Goal: Task Accomplishment & Management: Manage account settings

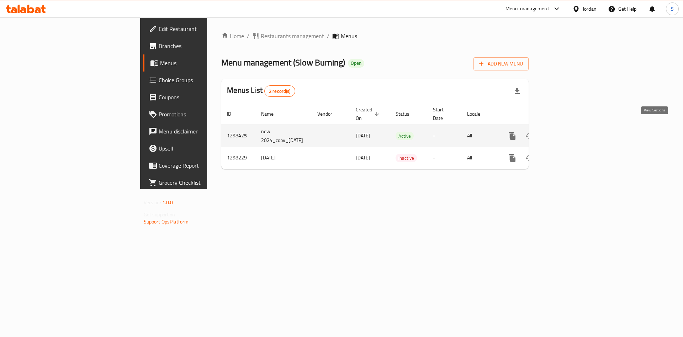
click at [567, 133] on icon "enhanced table" at bounding box center [563, 136] width 6 height 6
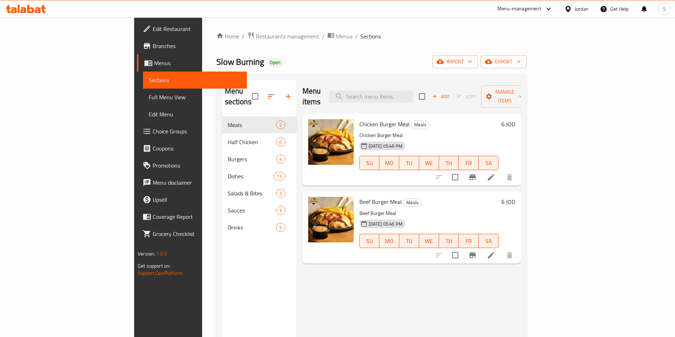
click at [437, 95] on icon "button" at bounding box center [435, 97] width 4 height 4
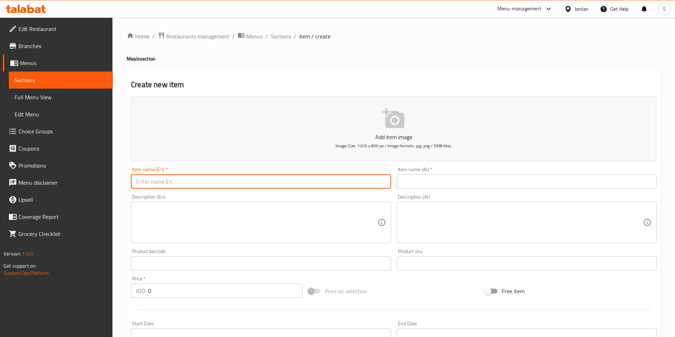
click at [243, 186] on input "text" at bounding box center [261, 181] width 260 height 14
paste input "768999"
type input "768999"
paste input "Zinger with [PERSON_NAME]"
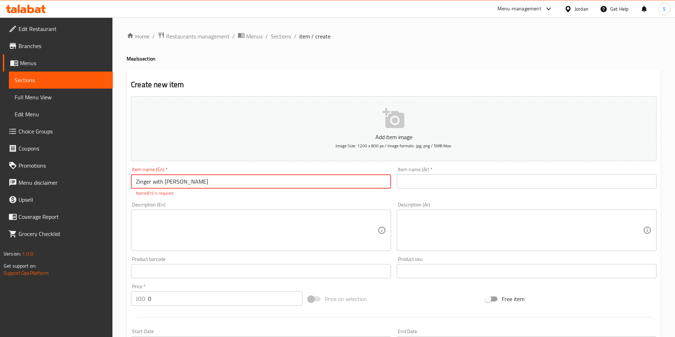
type input "Zinger with [PERSON_NAME]"
click at [429, 179] on input "text" at bounding box center [527, 181] width 260 height 14
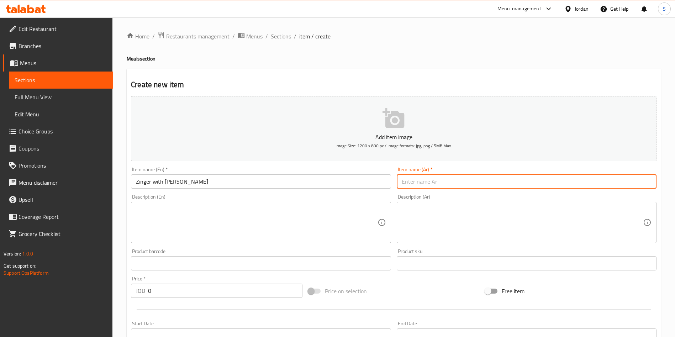
paste input "زنجر مع العجين"
type input "زنجر مع العجين"
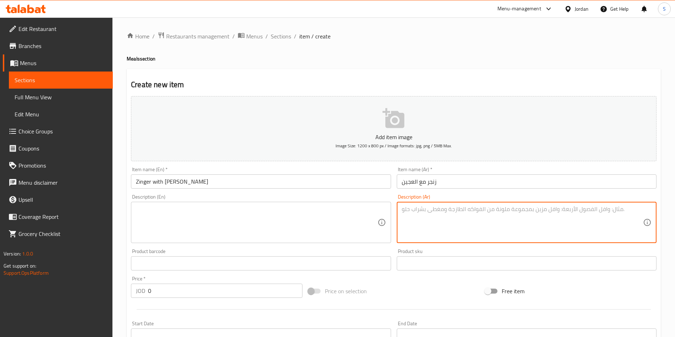
click at [442, 210] on textarea at bounding box center [522, 223] width 241 height 34
paste textarea "قطع زنجر مع العجين، جبنة فاخرة، خس شهي، وصلصة حارة خاصة، بالإضافة إلى بطاطا [GE…"
type textarea "قطع زنجر مع العجين، جبنة فاخرة، خس شهي، وصلصة حارة خاصة، بالإضافة إلى بطاطا [GE…"
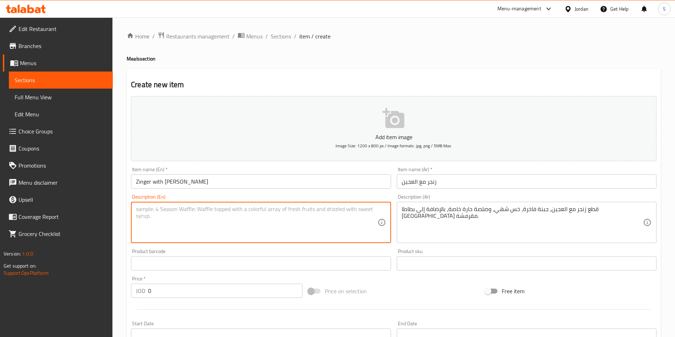
click at [228, 218] on textarea at bounding box center [256, 223] width 241 height 34
paste textarea "Comes with Zinger pieces with dough, premium cheese, delicious lettuce, and a s…"
type textarea "Comes with Zinger pieces with dough, premium cheese, delicious lettuce, and a s…"
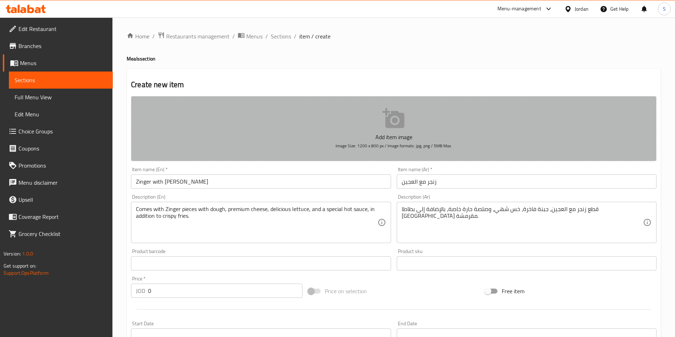
click at [402, 130] on icon "button" at bounding box center [394, 118] width 23 height 23
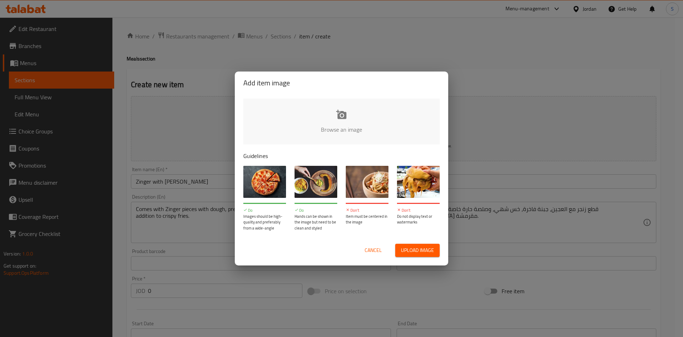
click at [428, 257] on div "Cancel Upload image" at bounding box center [342, 250] width 208 height 25
click at [426, 252] on span "Upload image" at bounding box center [417, 250] width 33 height 9
type input "C:\fakepath\WhatsApp Image [DATE] 12.04.36 PM.jpeg"
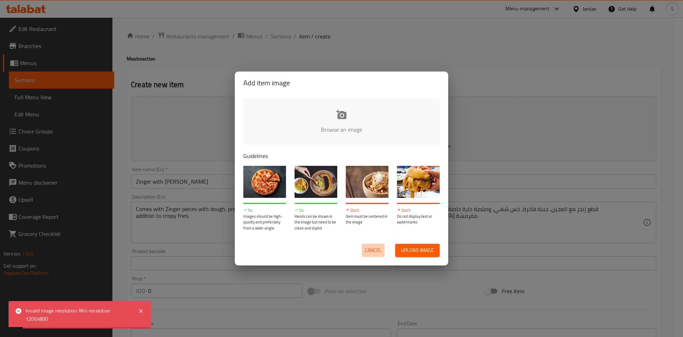
click at [370, 246] on span "Cancel" at bounding box center [373, 250] width 17 height 9
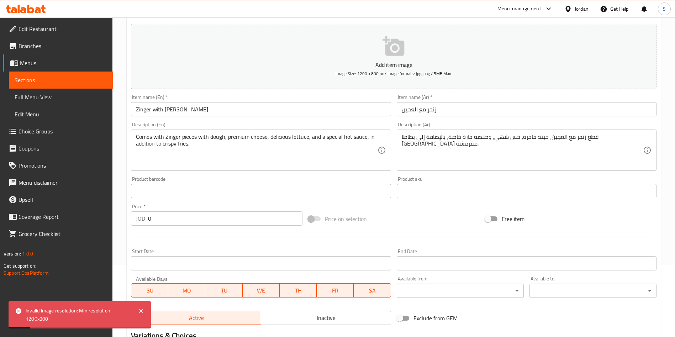
scroll to position [107, 0]
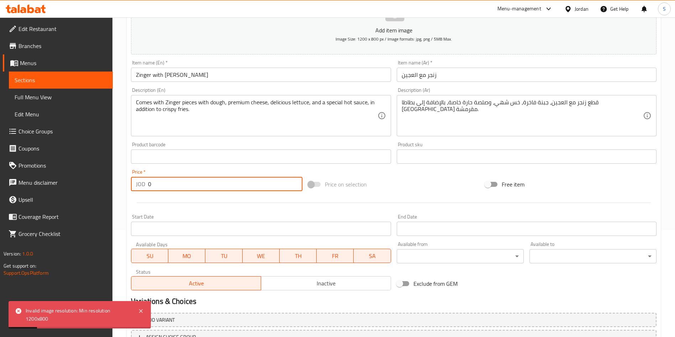
drag, startPoint x: 169, startPoint y: 182, endPoint x: 153, endPoint y: 183, distance: 16.4
click at [153, 183] on input "0" at bounding box center [225, 184] width 154 height 14
click at [158, 192] on div "Price   * JOD 0 Price *" at bounding box center [216, 180] width 177 height 27
drag, startPoint x: 157, startPoint y: 185, endPoint x: 117, endPoint y: 185, distance: 39.9
click at [117, 185] on div "Home / Restaurants management / Menus / Sections / item / create Meals section …" at bounding box center [393, 153] width 563 height 485
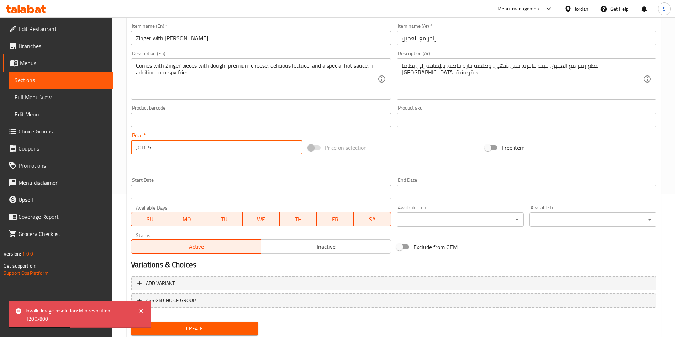
scroll to position [166, 0]
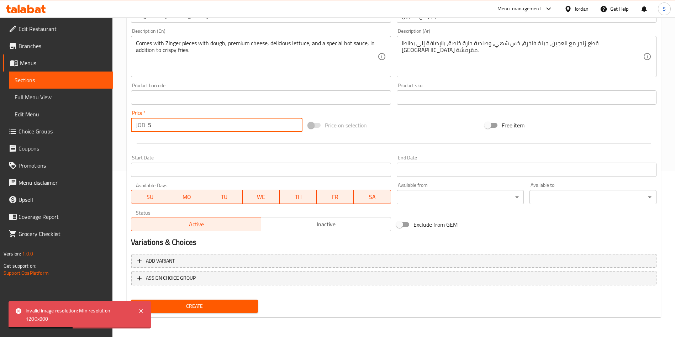
type input "5"
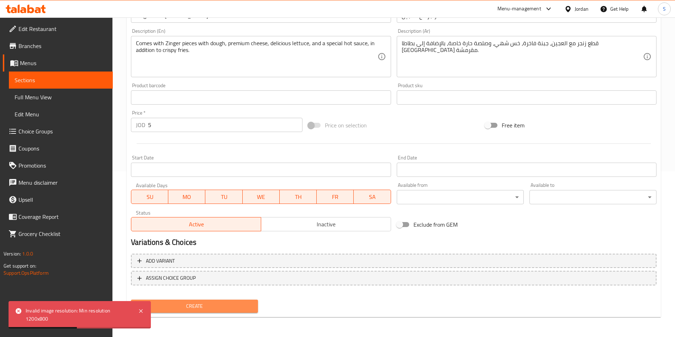
click at [216, 310] on span "Create" at bounding box center [195, 306] width 116 height 9
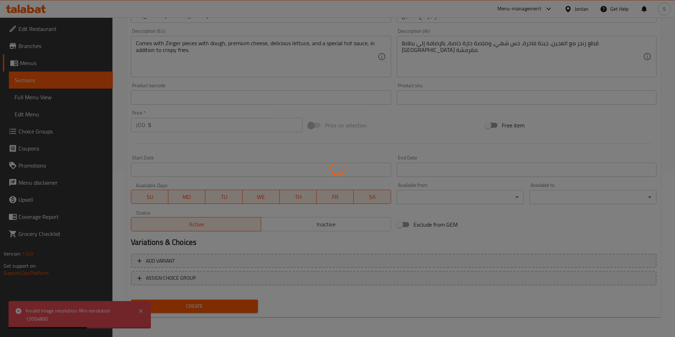
type input "0"
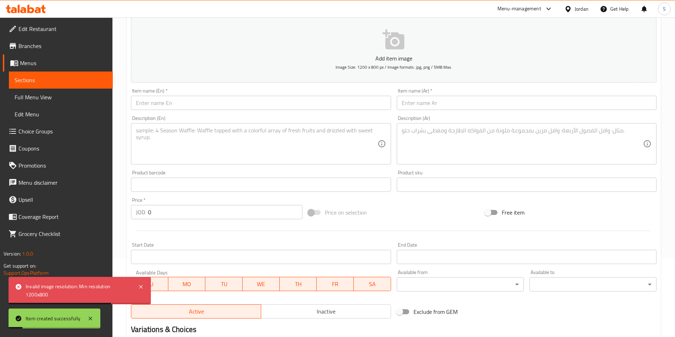
scroll to position [0, 0]
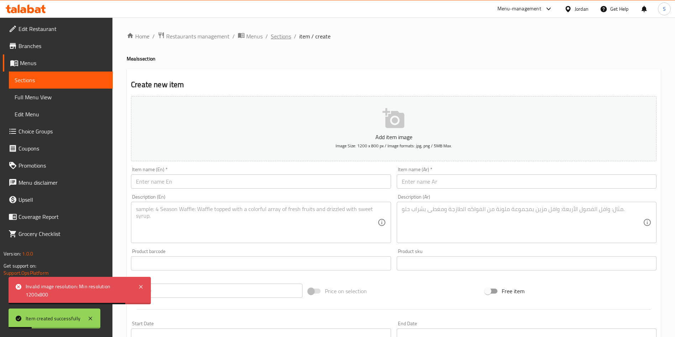
click at [281, 38] on span "Sections" at bounding box center [281, 36] width 20 height 9
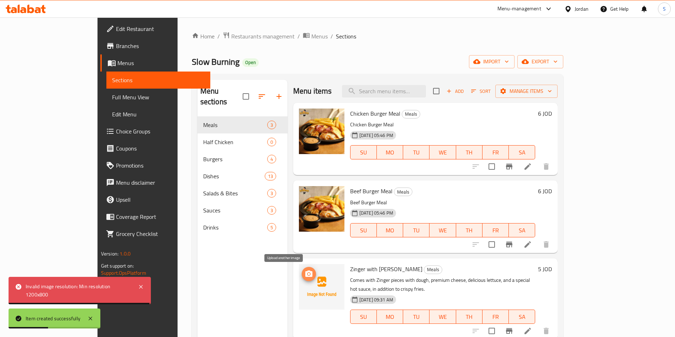
click at [305, 272] on icon "upload picture" at bounding box center [308, 273] width 7 height 6
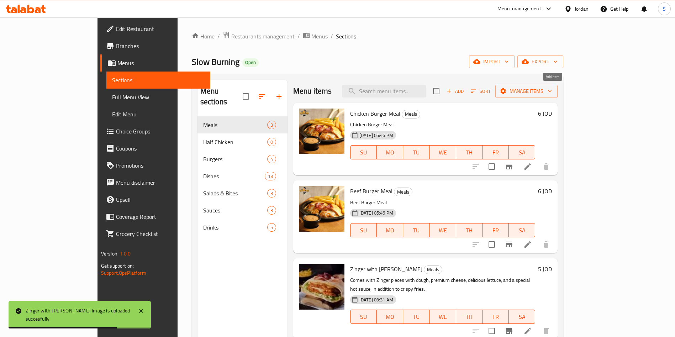
click at [465, 93] on span "Add" at bounding box center [455, 91] width 19 height 8
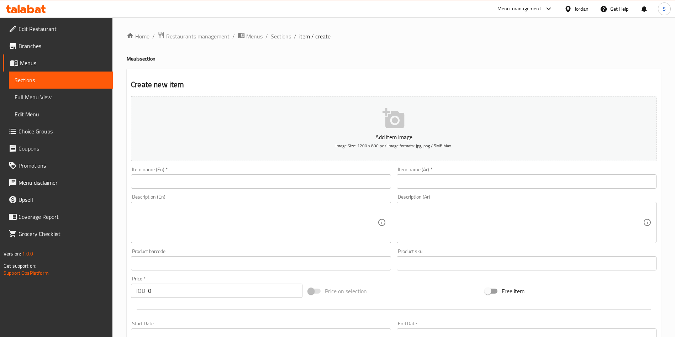
click at [487, 182] on input "text" at bounding box center [527, 181] width 260 height 14
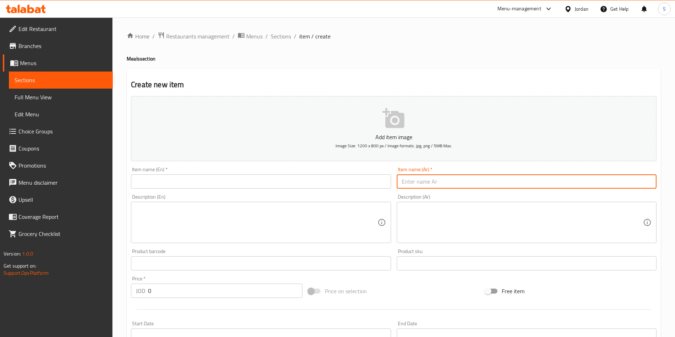
click at [299, 183] on input "text" at bounding box center [261, 181] width 260 height 14
paste input "Tender with dough"
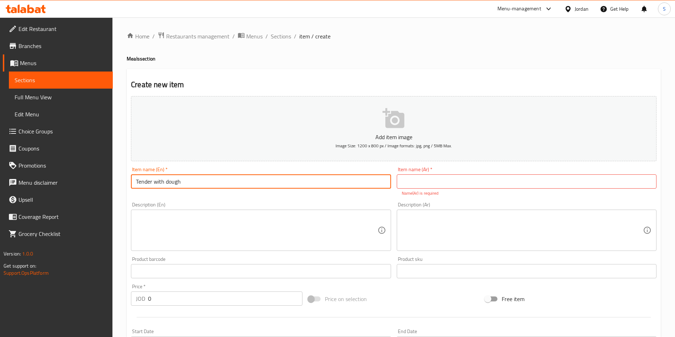
type input "Tender with dough"
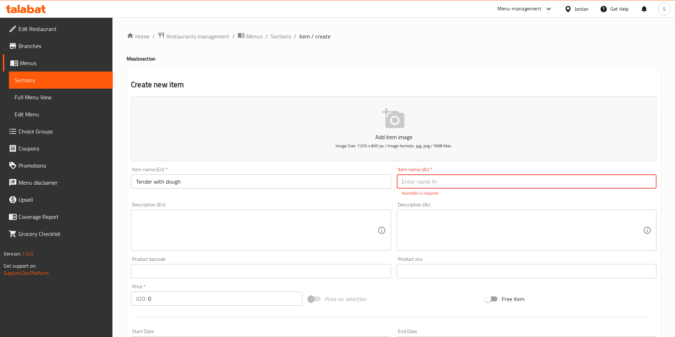
click at [477, 182] on input "text" at bounding box center [527, 181] width 260 height 14
type input "تندر مع عجين"
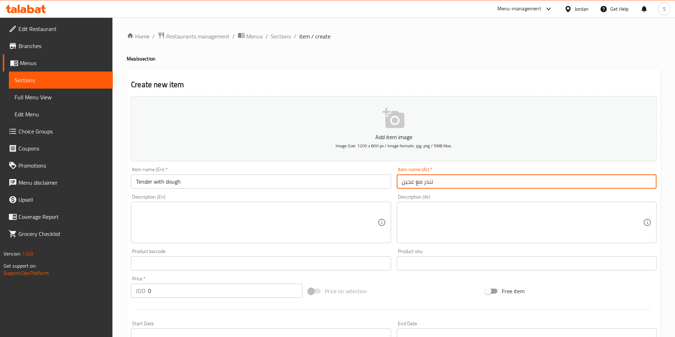
click at [437, 228] on textarea at bounding box center [522, 223] width 241 height 34
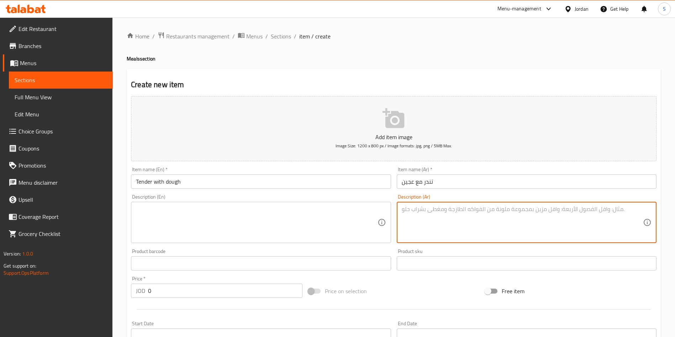
paste textarea "يأتي مع قطع زنجر بداخل العجين، جبنة فاخرة، خس لذيذ، وصلصة خاصة، بالإضافة إلى بط…"
type textarea "يأتي مع قطع زنجر بداخل العجين، جبنة فاخرة، خس لذيذ، وصلصة خاصة، بالإضافة إلى بط…"
click at [258, 254] on div "Product barcode Product barcode" at bounding box center [261, 260] width 260 height 22
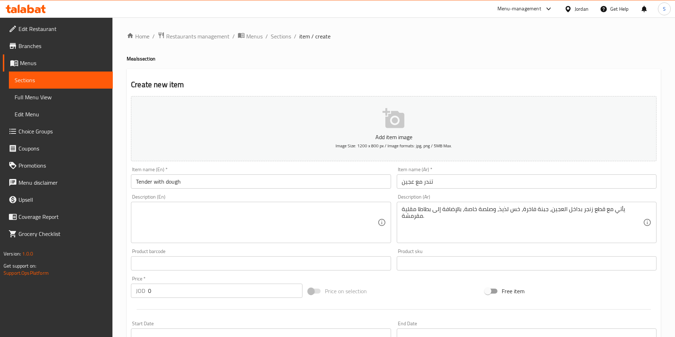
click at [258, 243] on div "Description (En) Description (En)" at bounding box center [260, 218] width 265 height 54
click at [258, 232] on textarea at bounding box center [256, 223] width 241 height 34
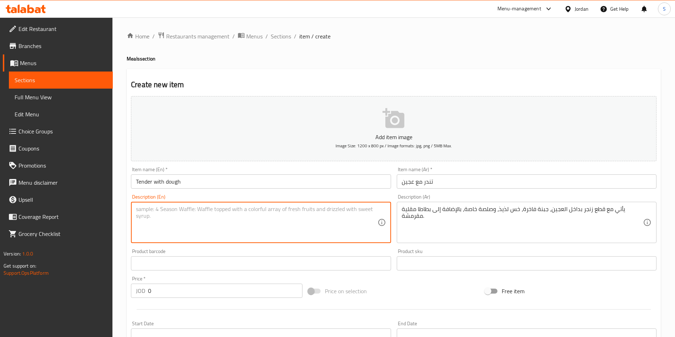
paste textarea "Comes with Zinger pieces in dough, premium cheese, delicious lettuce, and a spe…"
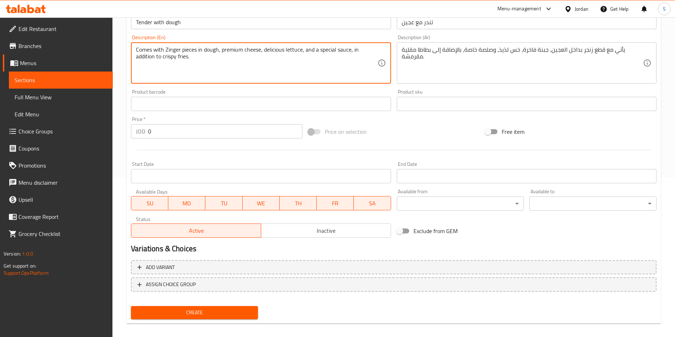
scroll to position [160, 0]
type textarea "Comes with Zinger pieces in dough, premium cheese, delicious lettuce, and a spe…"
drag, startPoint x: 157, startPoint y: 133, endPoint x: 137, endPoint y: 135, distance: 20.0
click at [137, 135] on div "JOD 0 Price *" at bounding box center [217, 130] width 172 height 14
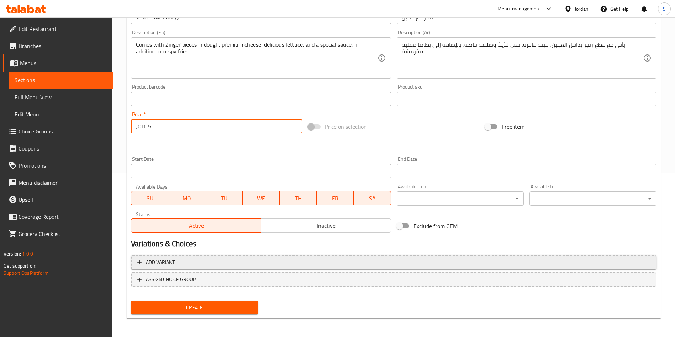
scroll to position [166, 0]
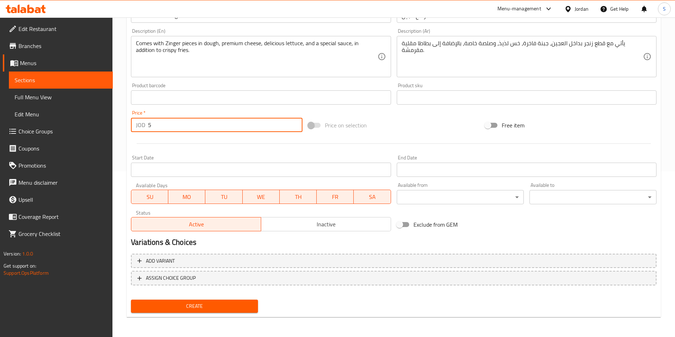
type input "5"
drag, startPoint x: 238, startPoint y: 300, endPoint x: 237, endPoint y: 307, distance: 6.5
click at [237, 301] on button "Create" at bounding box center [194, 306] width 127 height 13
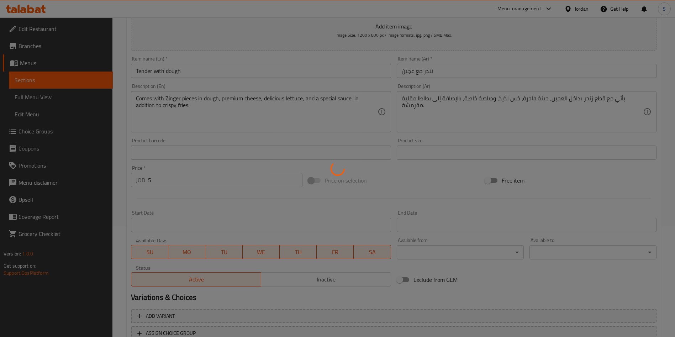
scroll to position [6, 0]
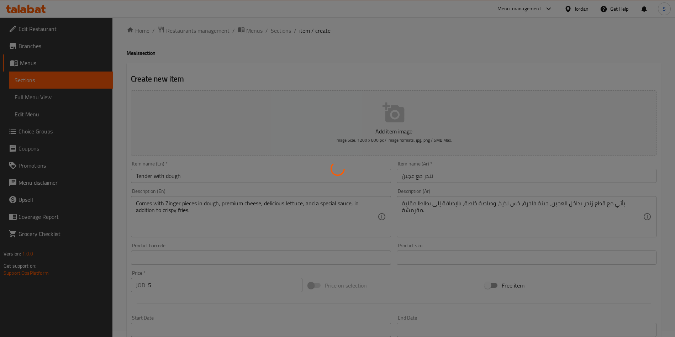
type input "0"
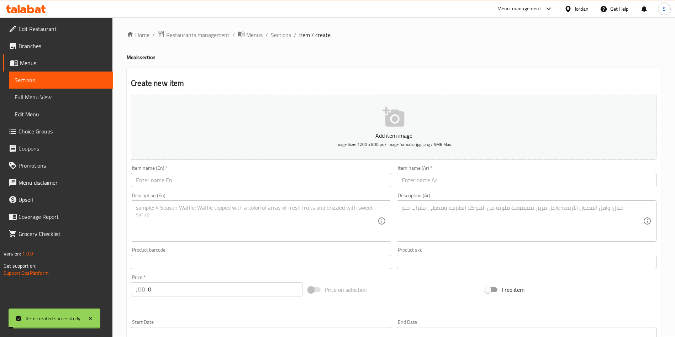
scroll to position [0, 0]
click at [265, 37] on li "/" at bounding box center [266, 36] width 2 height 9
click at [273, 37] on span "Sections" at bounding box center [281, 36] width 20 height 9
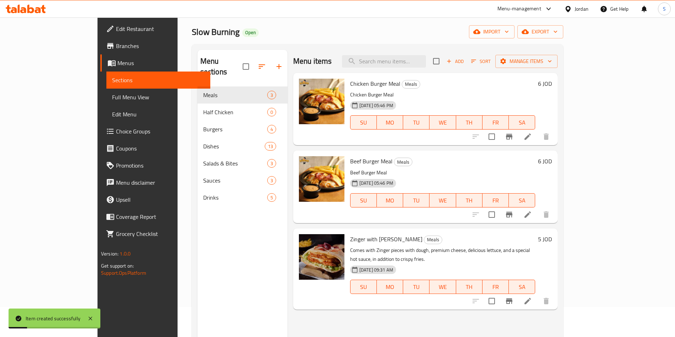
scroll to position [100, 0]
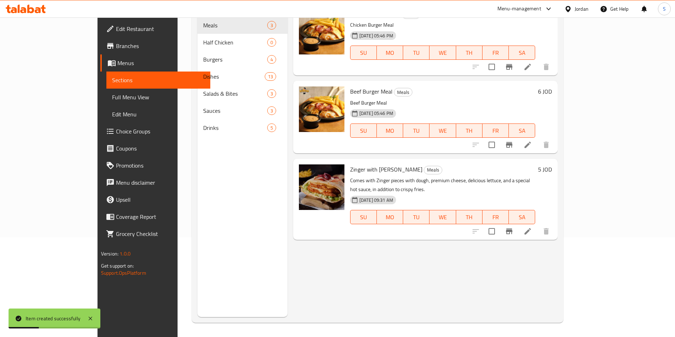
drag, startPoint x: 307, startPoint y: 258, endPoint x: 251, endPoint y: 176, distance: 99.1
click at [307, 258] on div "Menu items Add Sort Manage items Chicken Burger Meal Meals Chicken Burger Meal …" at bounding box center [423, 148] width 270 height 337
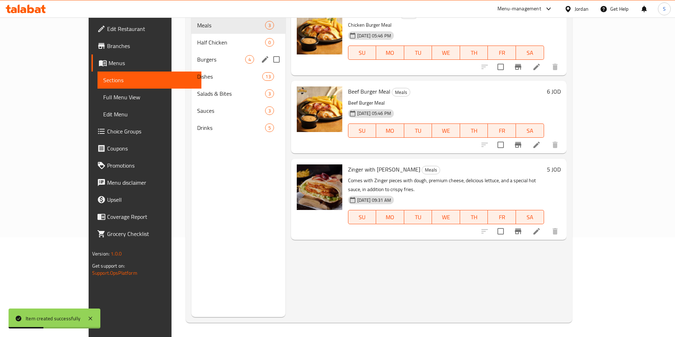
click at [191, 54] on div "Burgers 4" at bounding box center [238, 59] width 94 height 17
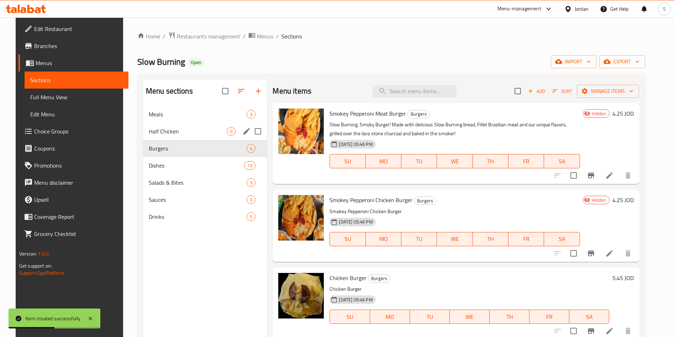
click at [158, 126] on div "Half Chicken 0" at bounding box center [205, 131] width 124 height 17
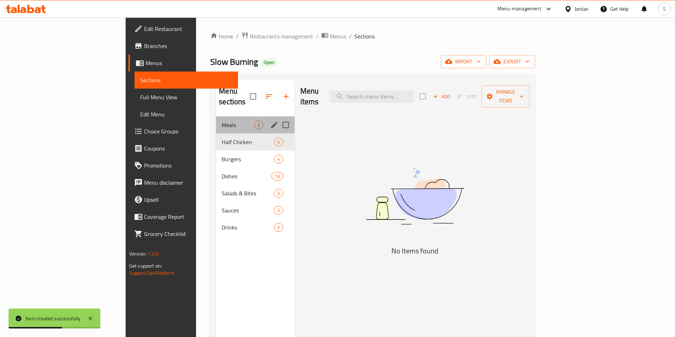
click at [216, 116] on div "Meals 3" at bounding box center [255, 124] width 78 height 17
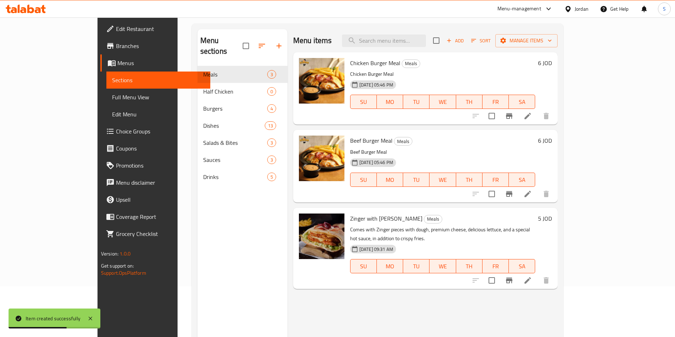
scroll to position [100, 0]
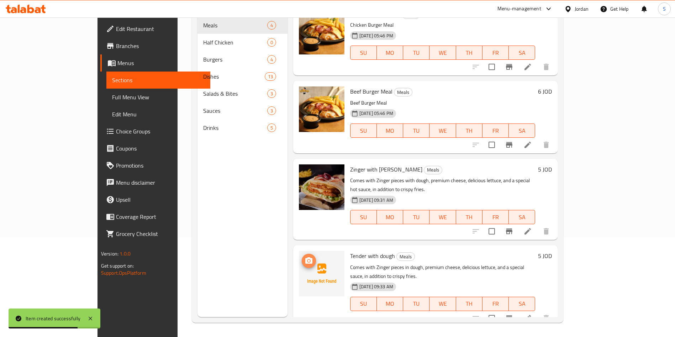
click at [305, 257] on icon "upload picture" at bounding box center [308, 260] width 7 height 6
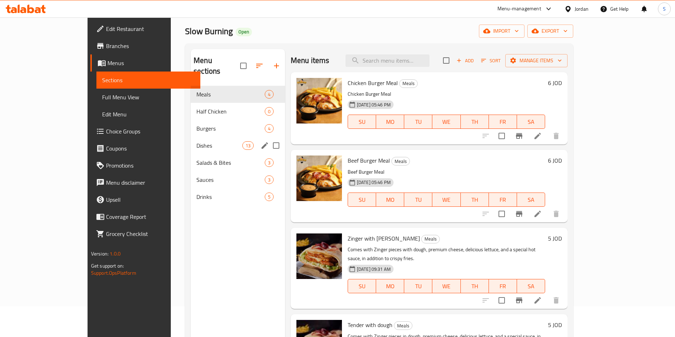
scroll to position [0, 0]
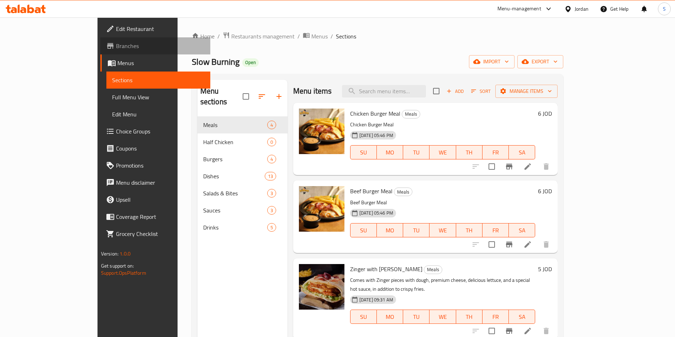
click at [116, 43] on span "Branches" at bounding box center [160, 46] width 89 height 9
